Goal: Information Seeking & Learning: Understand process/instructions

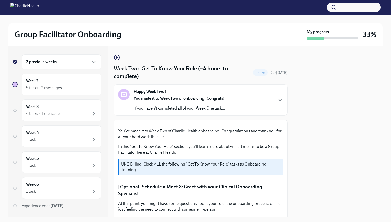
scroll to position [296, 0]
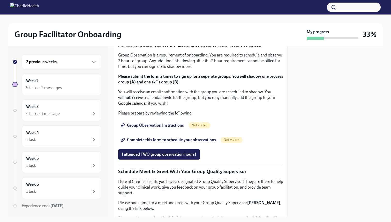
drag, startPoint x: 129, startPoint y: 86, endPoint x: 168, endPoint y: 87, distance: 39.6
copy li "Skills For Facilitators"
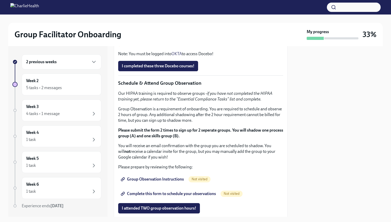
scroll to position [251, 0]
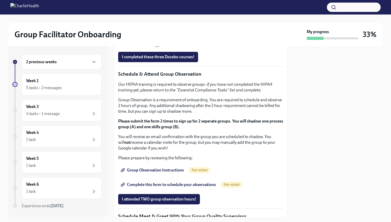
click at [179, 28] on li "Skills For Facilitators" at bounding box center [206, 25] width 155 height 6
click at [163, 60] on span "I completed these three Docebo courses!" at bounding box center [158, 56] width 73 height 5
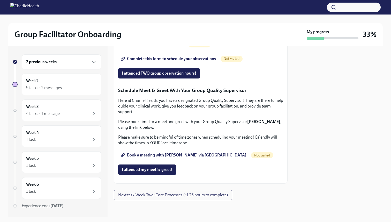
scroll to position [383, 0]
click at [176, 47] on span "Group Observation Instructions" at bounding box center [153, 44] width 62 height 5
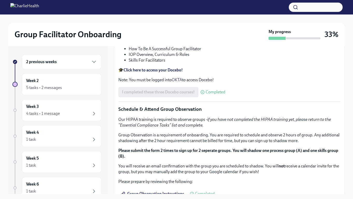
scroll to position [0, 0]
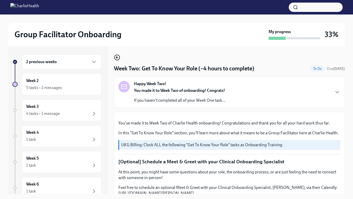
click at [116, 57] on icon "button" at bounding box center [117, 57] width 2 height 0
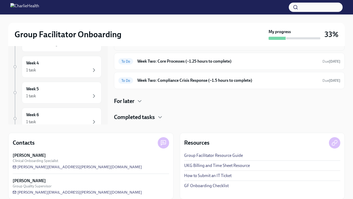
scroll to position [76, 0]
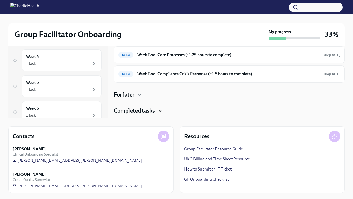
click at [162, 111] on icon "button" at bounding box center [160, 111] width 6 height 6
click at [161, 110] on icon "button" at bounding box center [160, 111] width 6 height 6
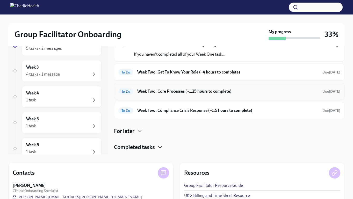
scroll to position [41, 0]
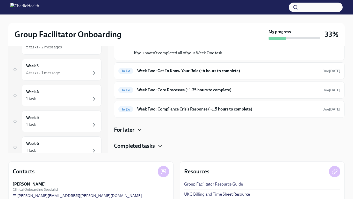
click at [139, 129] on icon "button" at bounding box center [139, 130] width 3 height 2
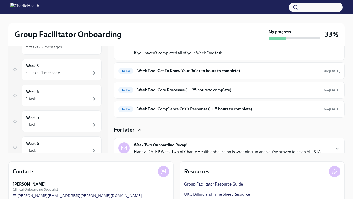
click at [139, 129] on icon "button" at bounding box center [139, 130] width 6 height 6
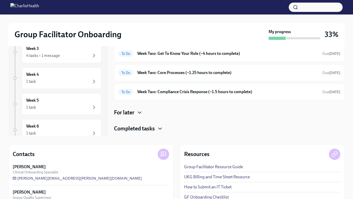
scroll to position [76, 0]
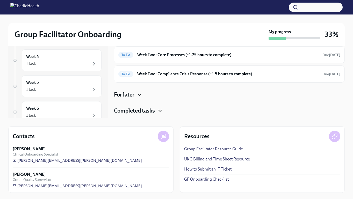
click at [158, 109] on icon "button" at bounding box center [160, 111] width 6 height 6
click at [160, 109] on icon "button" at bounding box center [160, 111] width 6 height 6
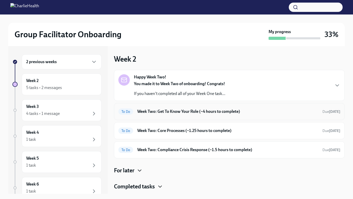
click at [169, 111] on h6 "Week Two: Get To Know Your Role (~4 hours to complete)" at bounding box center [227, 112] width 181 height 6
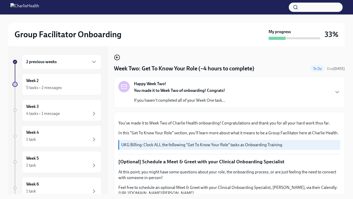
click at [117, 57] on icon "button" at bounding box center [117, 57] width 2 height 0
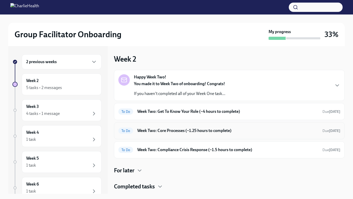
click at [188, 132] on h6 "Week Two: Core Processes (~1.25 hours to complete)" at bounding box center [227, 131] width 181 height 6
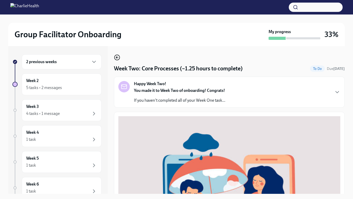
click at [118, 57] on icon "button" at bounding box center [117, 57] width 6 height 6
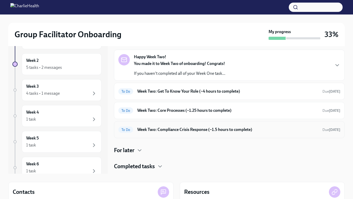
click at [174, 130] on h6 "Week Two: Compliance Crisis Response (~1.5 hours to complete)" at bounding box center [227, 130] width 181 height 6
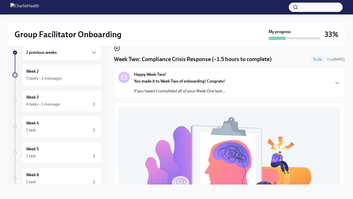
click at [117, 47] on icon "button" at bounding box center [117, 48] width 6 height 6
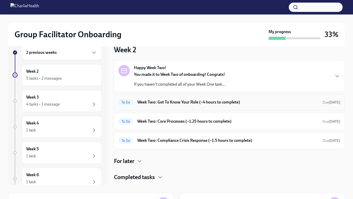
click at [199, 105] on h6 "Week Two: Get To Know Your Role (~4 hours to complete)" at bounding box center [227, 102] width 181 height 6
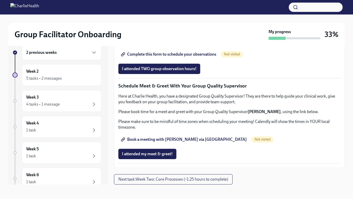
scroll to position [411, 0]
